Goal: Register for event/course

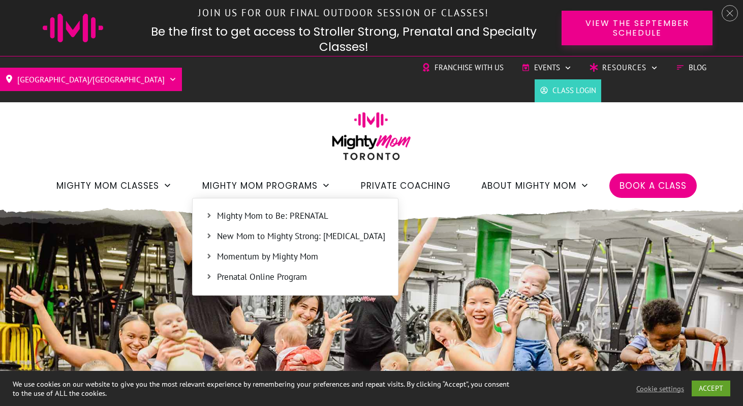
click at [266, 234] on span "New Mom to Mighty Strong: [MEDICAL_DATA]" at bounding box center [301, 236] width 168 height 13
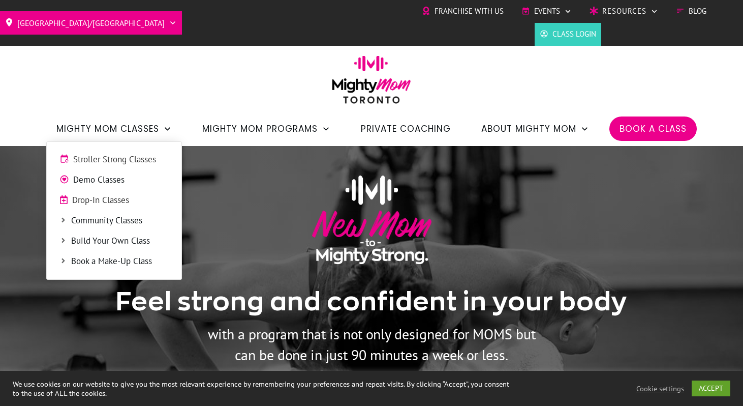
click at [147, 160] on span "Stroller Strong Classes" at bounding box center [121, 159] width 96 height 13
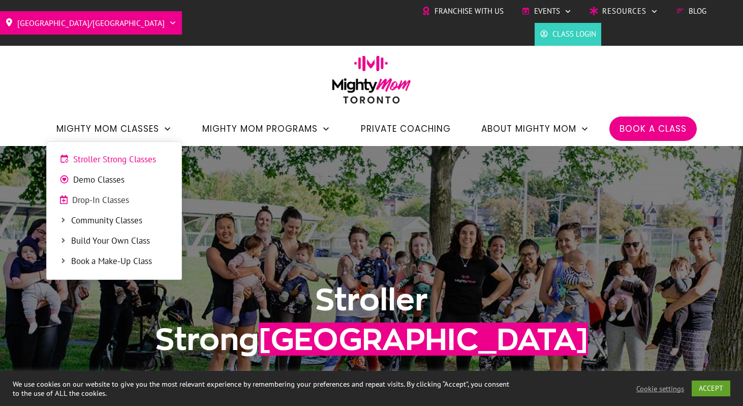
click at [116, 199] on span "Drop-In Classes" at bounding box center [120, 200] width 97 height 13
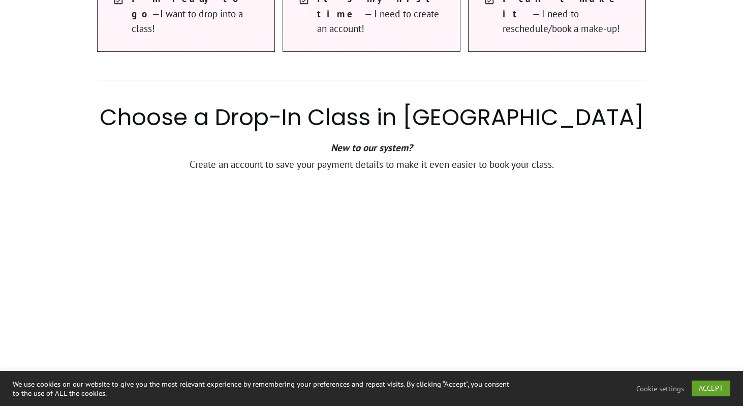
scroll to position [552, 0]
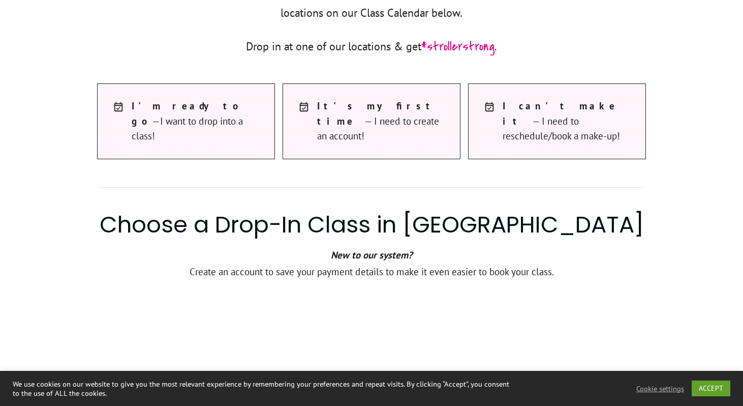
click at [344, 123] on span "I t's my first time — I need to create an account!" at bounding box center [383, 121] width 133 height 45
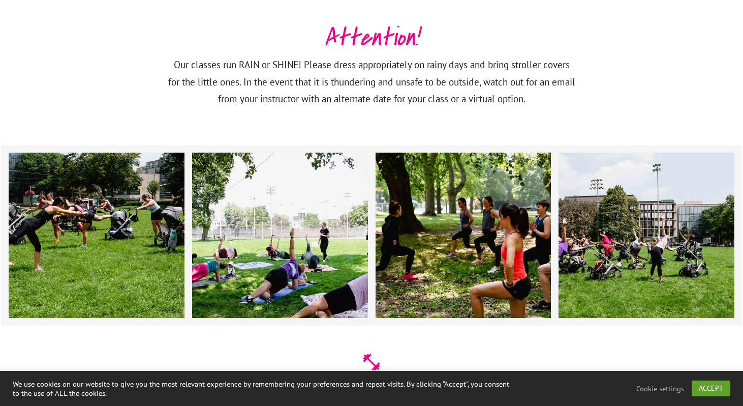
scroll to position [1508, 0]
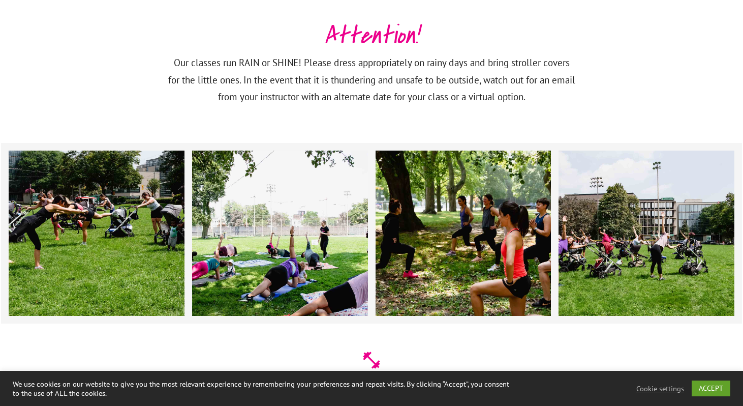
click at [266, 242] on div at bounding box center [280, 232] width 176 height 165
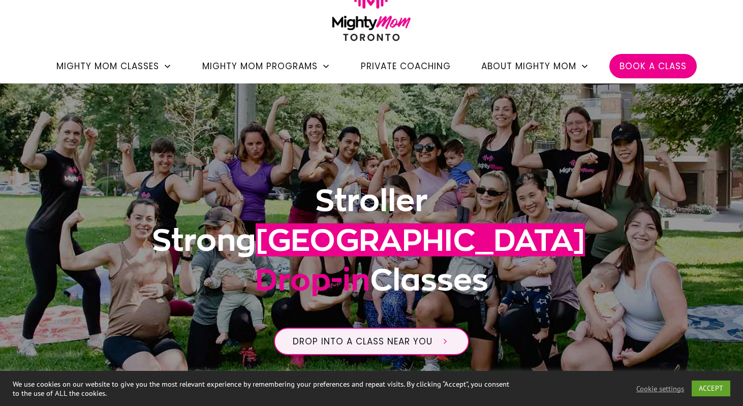
scroll to position [0, 0]
